Goal: Task Accomplishment & Management: Complete application form

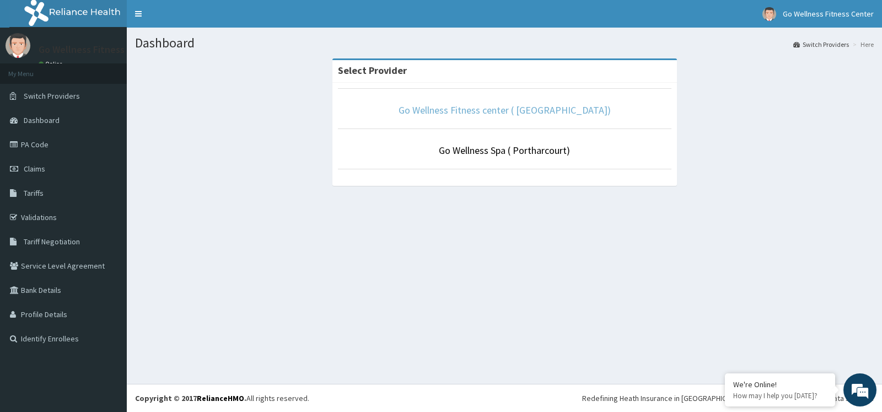
click at [515, 113] on link "Go Wellness Fitness center ( [GEOGRAPHIC_DATA])" at bounding box center [505, 110] width 212 height 13
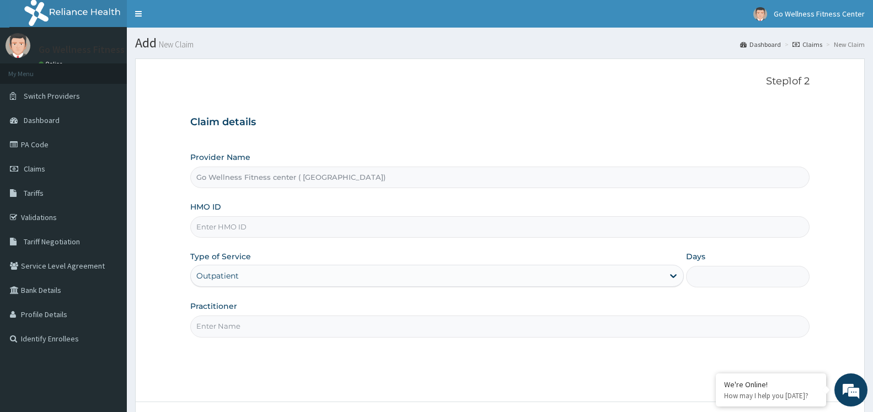
type input "Go Wellness Fitness center ( [GEOGRAPHIC_DATA])"
type input "1"
type input "SFA/10551/A"
click at [266, 333] on input "Practitioner" at bounding box center [499, 325] width 619 height 21
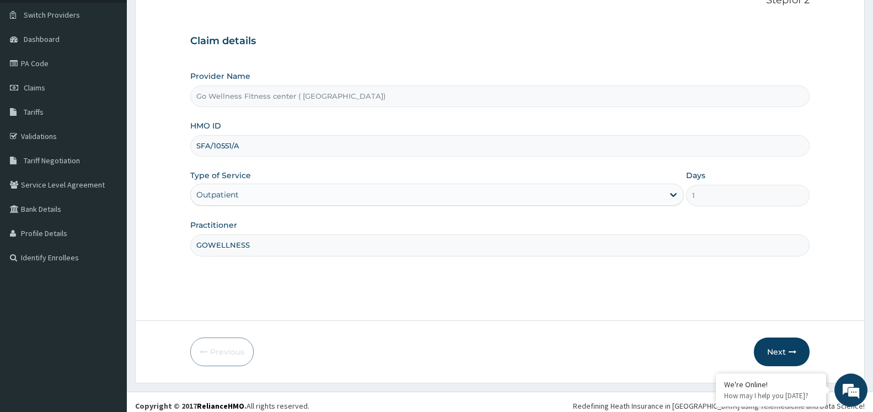
scroll to position [89, 0]
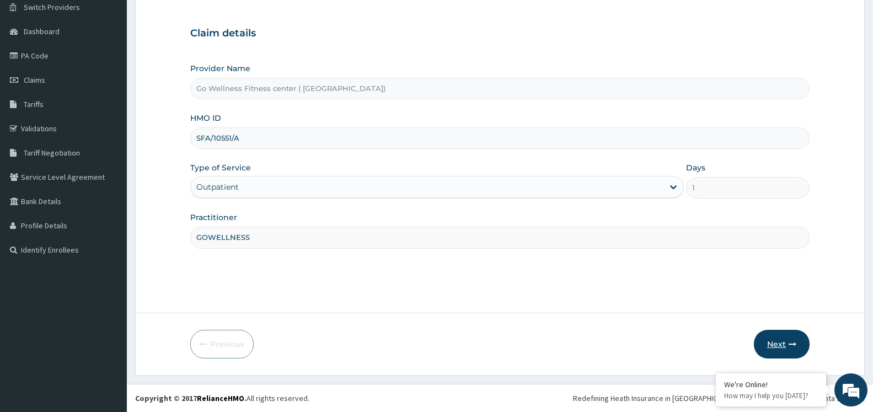
type input "GOWELLNESS"
click at [779, 338] on button "Next" at bounding box center [782, 344] width 56 height 29
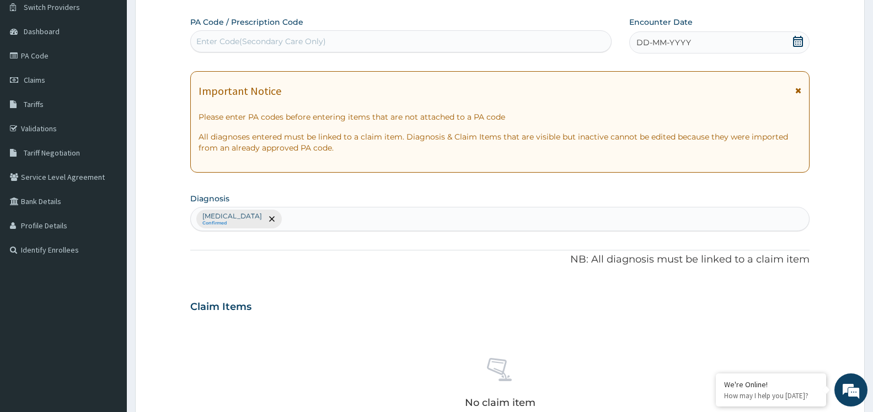
click at [491, 46] on div "Enter Code(Secondary Care Only)" at bounding box center [401, 42] width 420 height 18
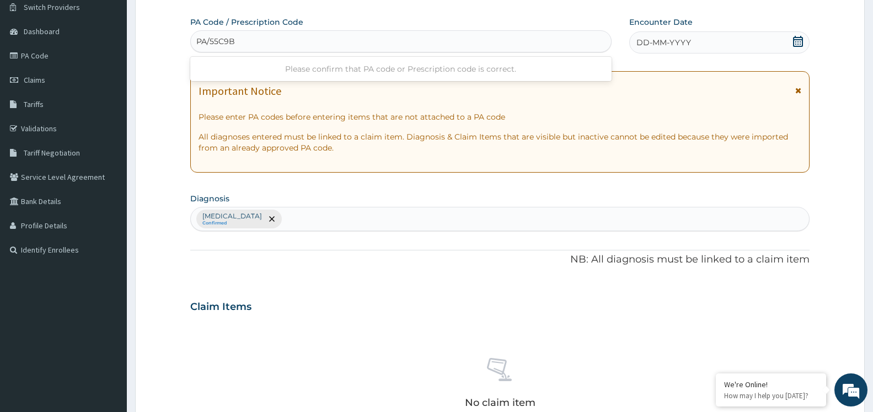
type input "PA/55C9BE"
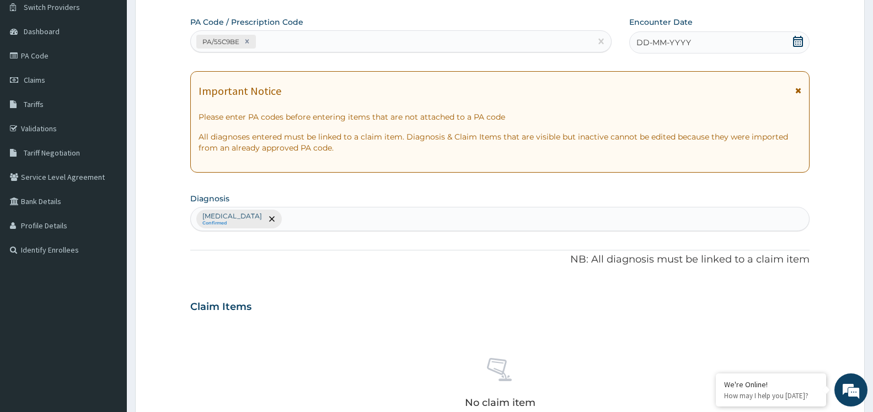
click at [793, 41] on icon at bounding box center [797, 41] width 11 height 11
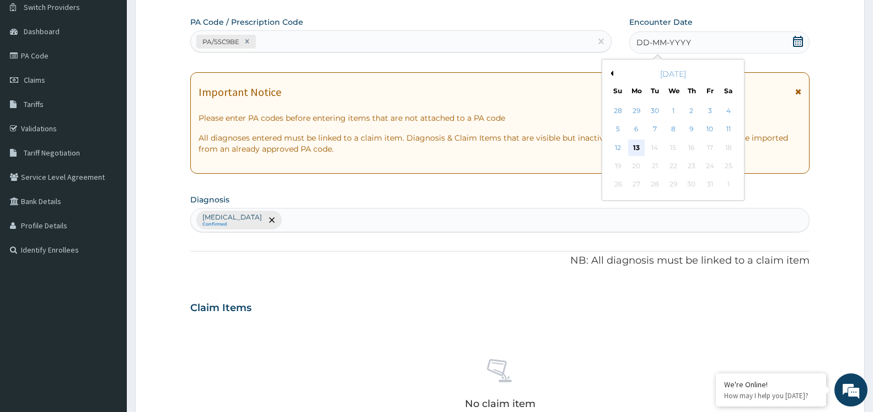
click at [637, 146] on div "13" at bounding box center [636, 147] width 17 height 17
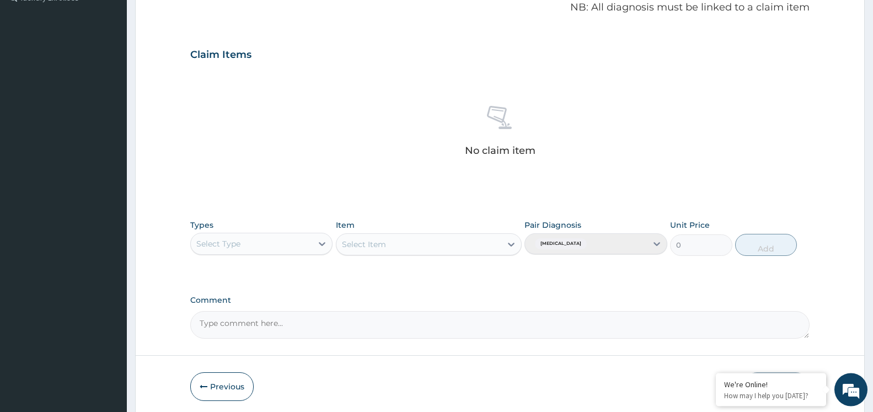
scroll to position [383, 0]
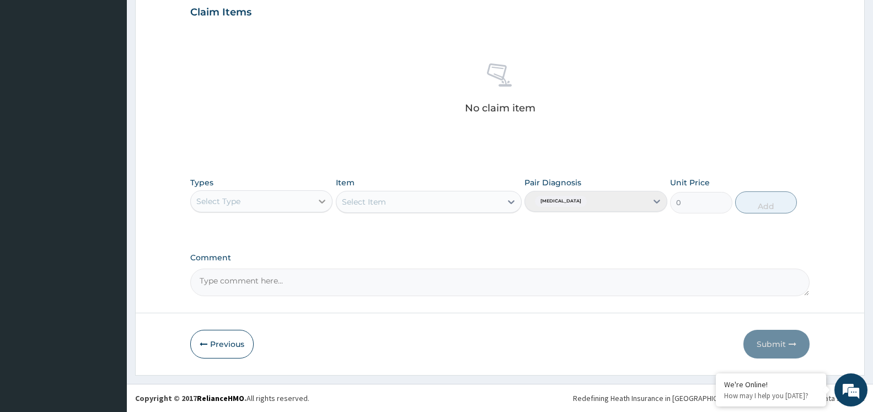
click at [325, 201] on icon at bounding box center [321, 201] width 11 height 11
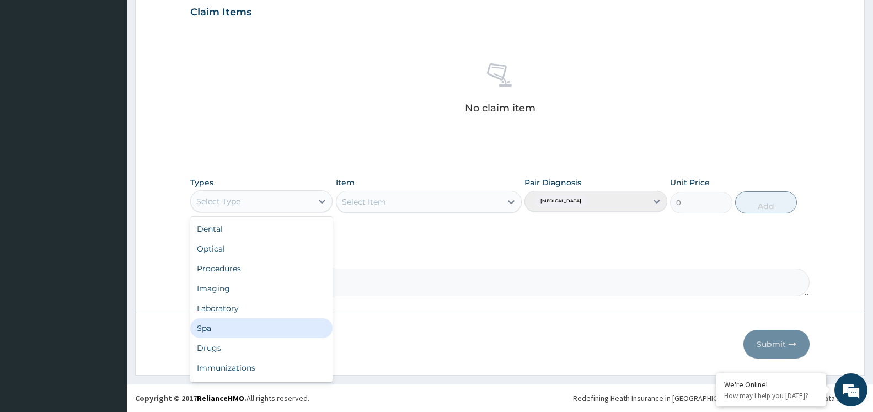
scroll to position [37, 0]
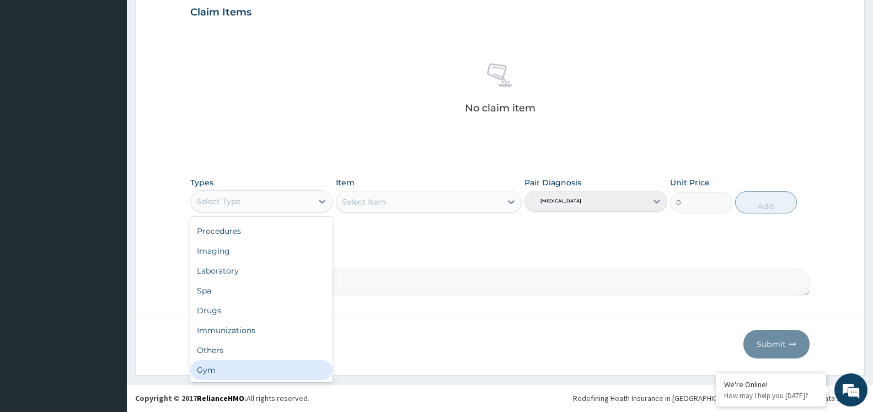
click at [253, 369] on div "Gym" at bounding box center [261, 370] width 142 height 20
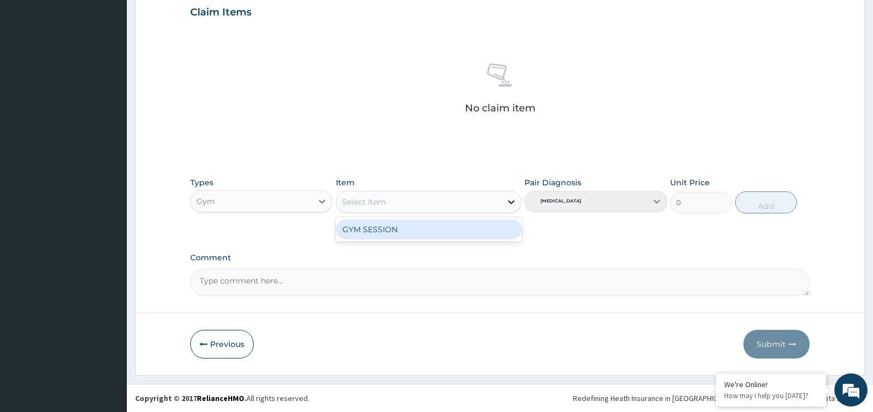
click at [504, 196] on div at bounding box center [511, 202] width 20 height 20
click at [479, 233] on div "GYM SESSION" at bounding box center [429, 229] width 186 height 20
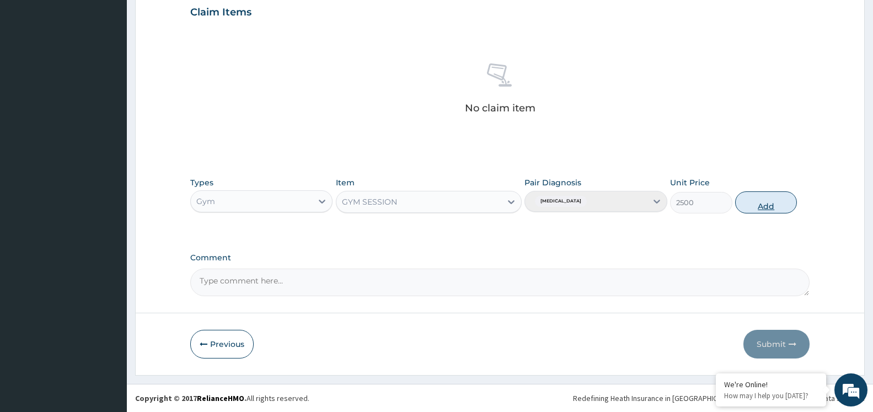
click at [751, 200] on button "Add" at bounding box center [766, 202] width 62 height 22
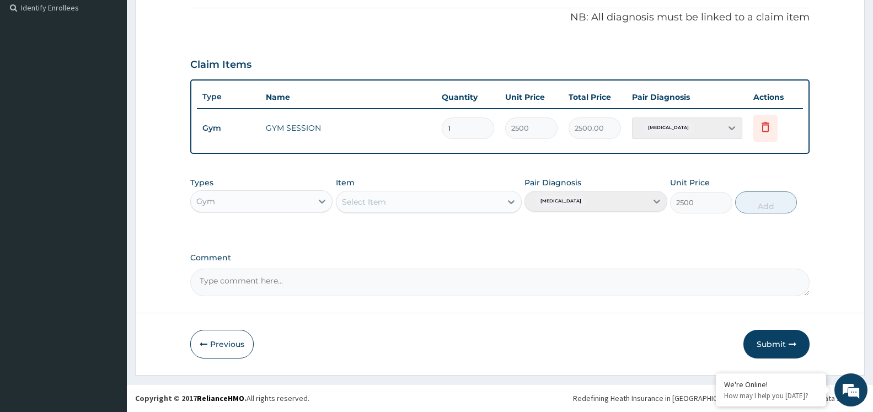
type input "0"
click at [776, 340] on button "Submit" at bounding box center [776, 344] width 66 height 29
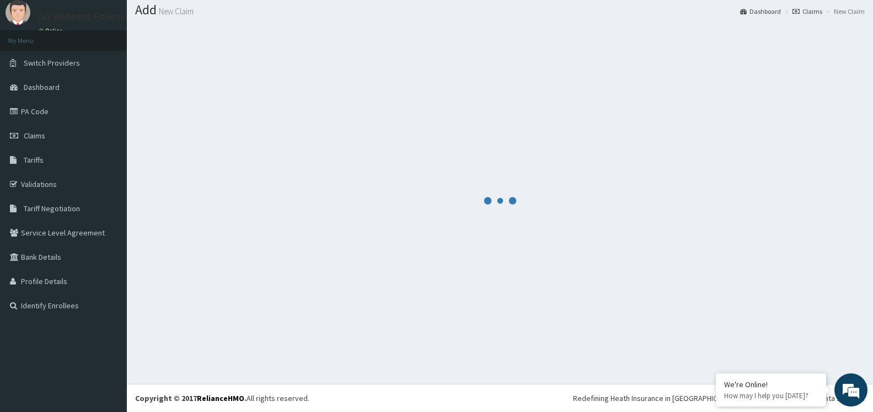
scroll to position [33, 0]
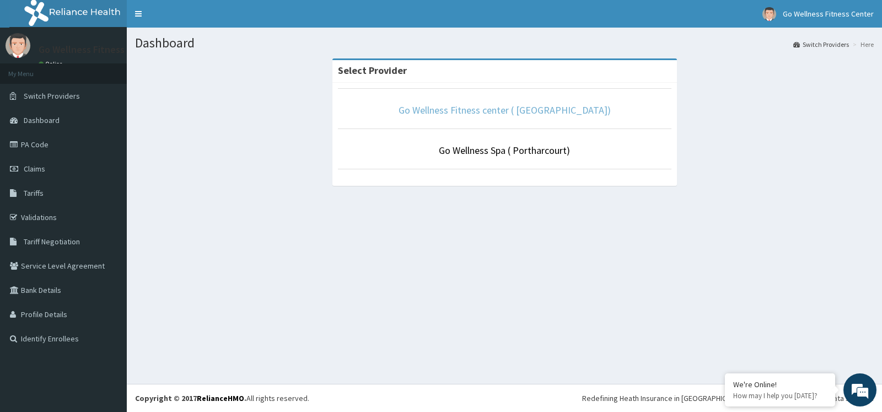
click at [537, 107] on link "Go Wellness Fitness center ( [GEOGRAPHIC_DATA])" at bounding box center [505, 110] width 212 height 13
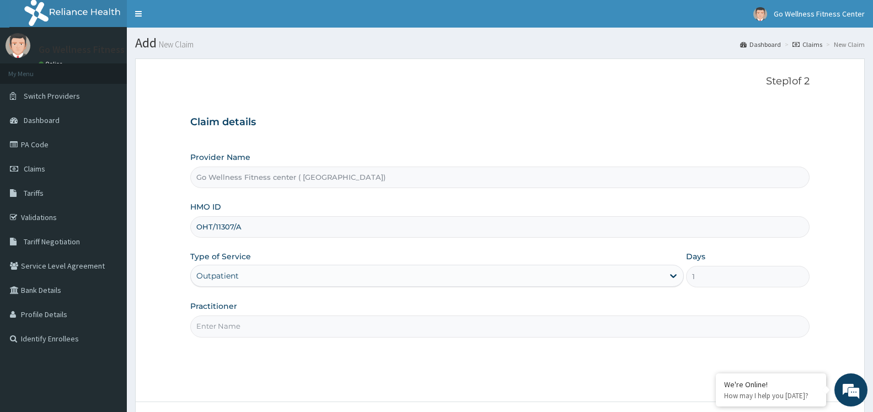
type input "OHT/11307/A"
click at [249, 331] on input "Practitioner" at bounding box center [499, 325] width 619 height 21
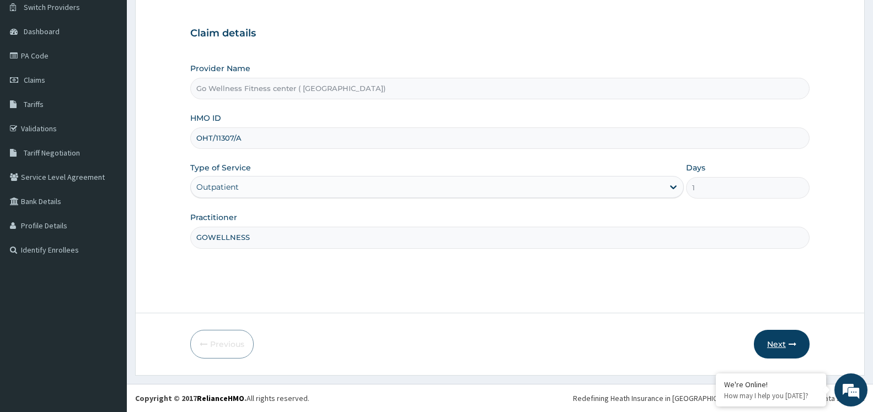
type input "GOWELLNESS"
click at [781, 336] on button "Next" at bounding box center [782, 344] width 56 height 29
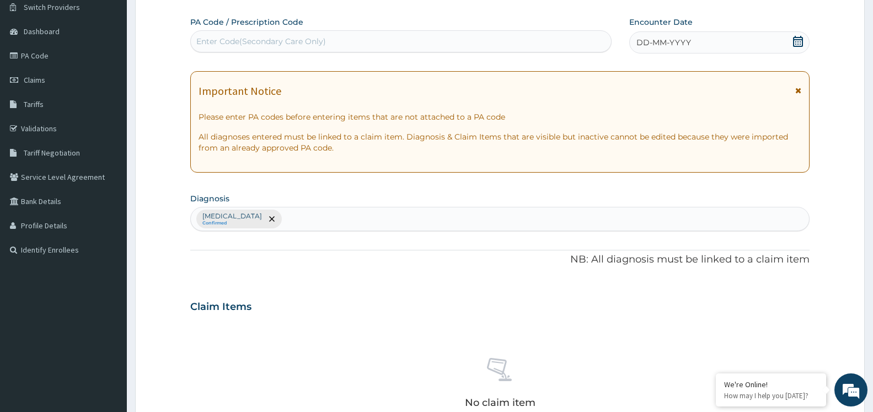
click at [290, 43] on div "Enter Code(Secondary Care Only)" at bounding box center [261, 41] width 130 height 11
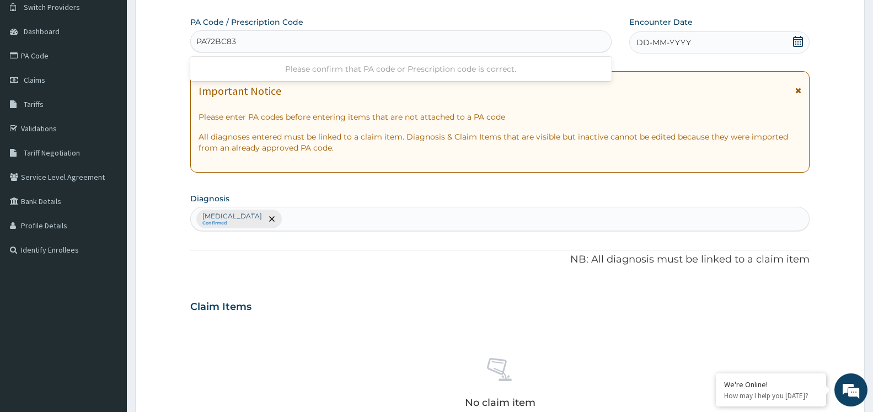
click at [207, 41] on input "PA72BC83" at bounding box center [216, 41] width 41 height 11
type input "PA/72BC83"
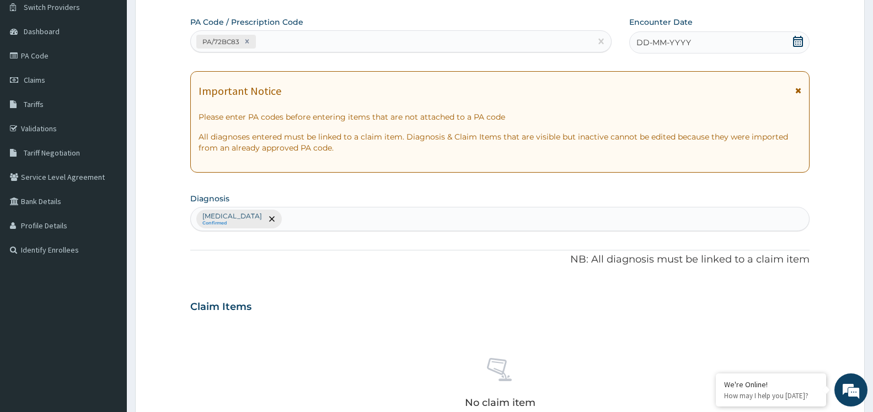
click at [799, 39] on icon at bounding box center [798, 41] width 10 height 11
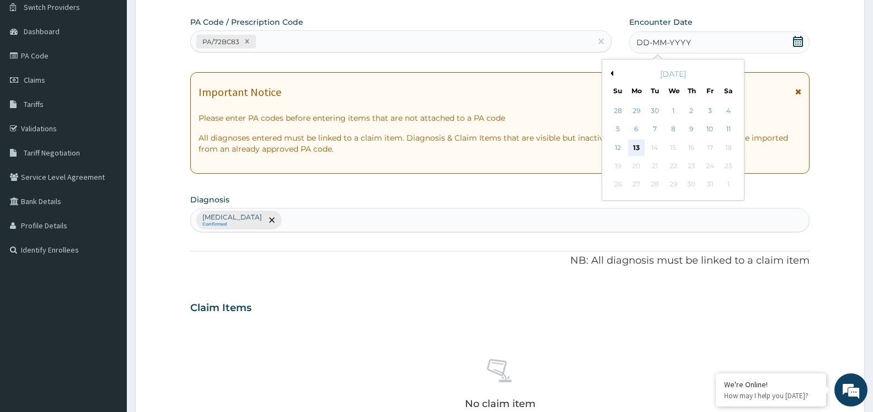
click at [634, 148] on div "13" at bounding box center [636, 147] width 17 height 17
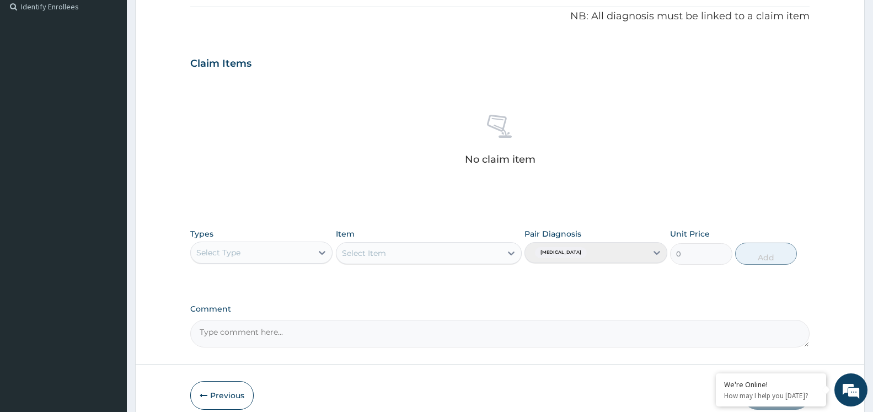
scroll to position [383, 0]
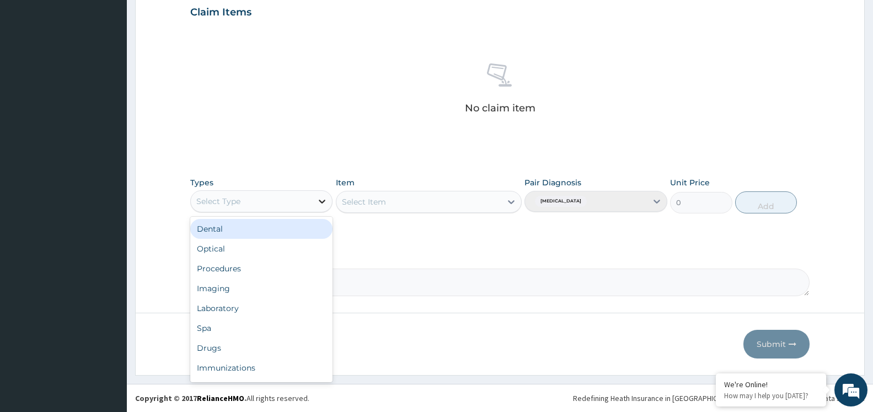
click at [321, 200] on icon at bounding box center [321, 201] width 11 height 11
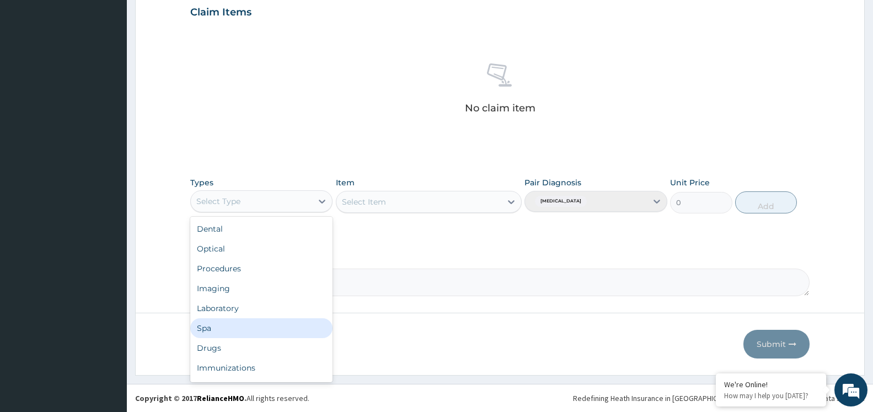
scroll to position [37, 0]
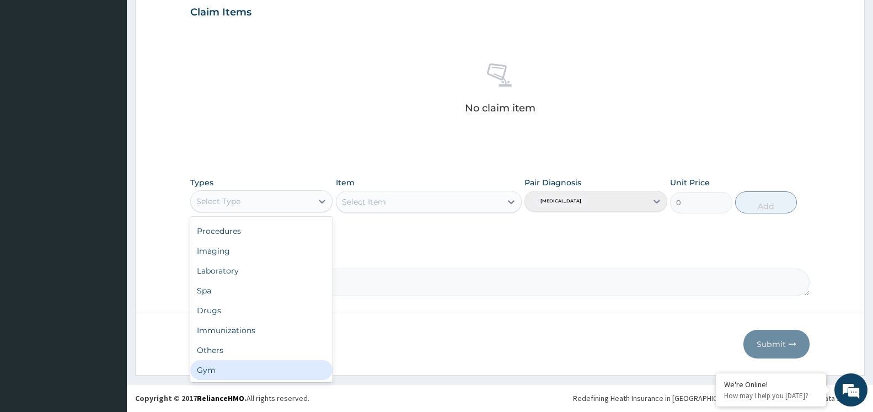
click at [243, 365] on div "Gym" at bounding box center [261, 370] width 142 height 20
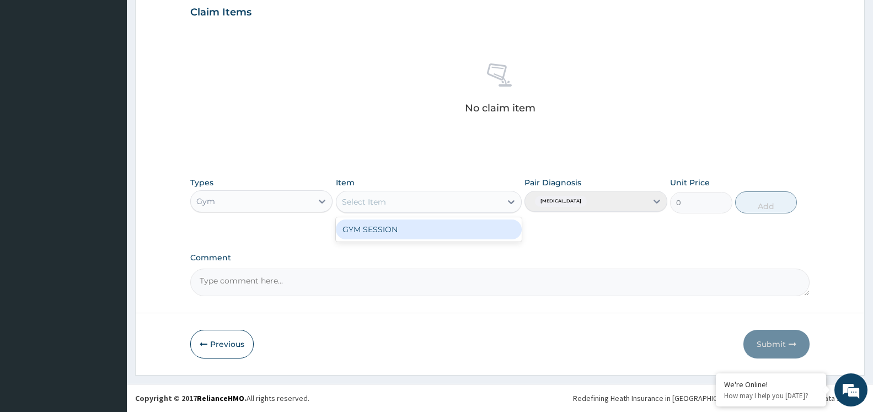
click at [475, 209] on div "Select Item" at bounding box center [418, 202] width 165 height 18
click at [456, 229] on div "GYM SESSION" at bounding box center [429, 229] width 186 height 20
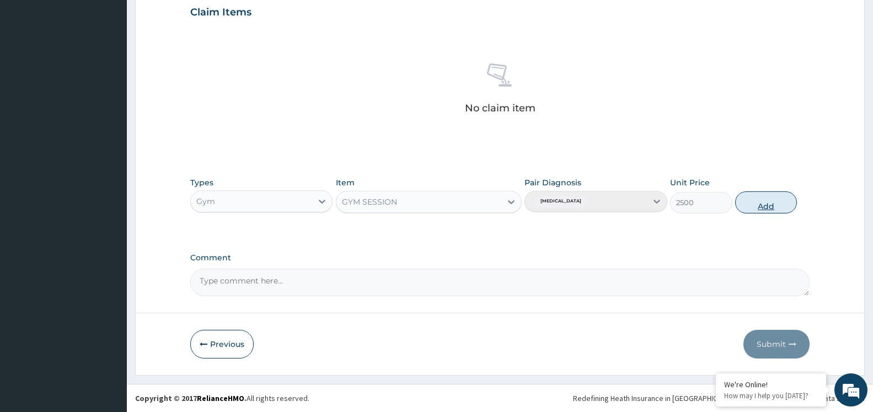
click at [771, 204] on button "Add" at bounding box center [766, 202] width 62 height 22
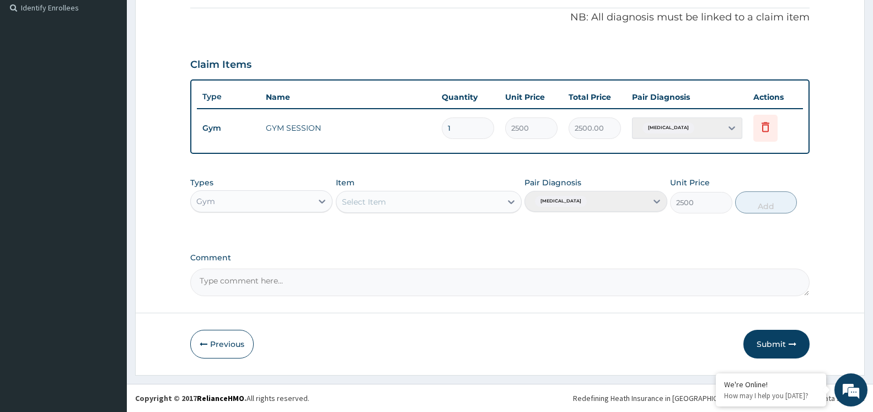
type input "0"
click at [778, 336] on button "Submit" at bounding box center [776, 344] width 66 height 29
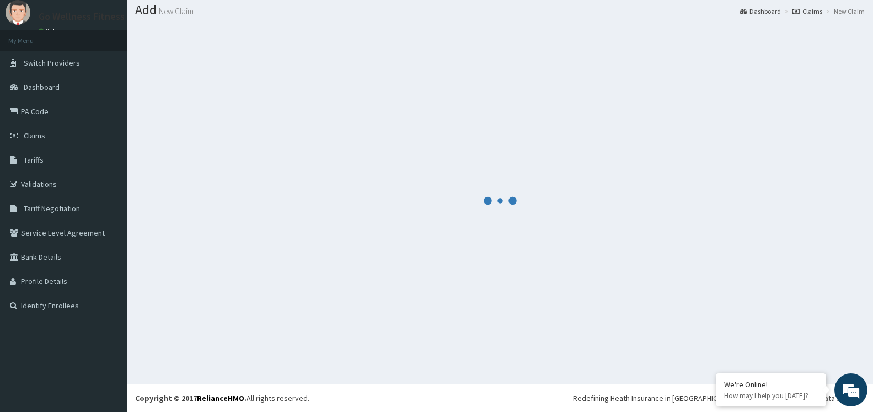
scroll to position [33, 0]
